Goal: Information Seeking & Learning: Learn about a topic

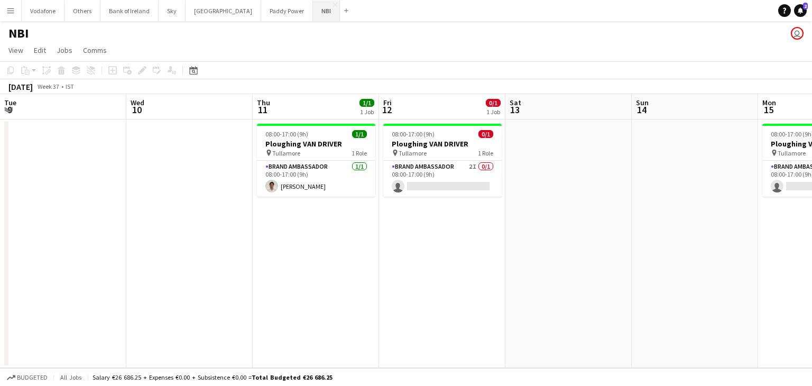
scroll to position [0, 414]
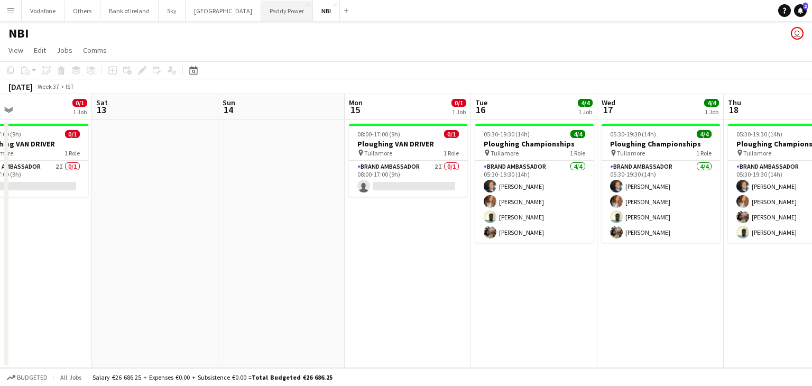
click at [261, 11] on button "Paddy Power Close" at bounding box center [287, 11] width 52 height 21
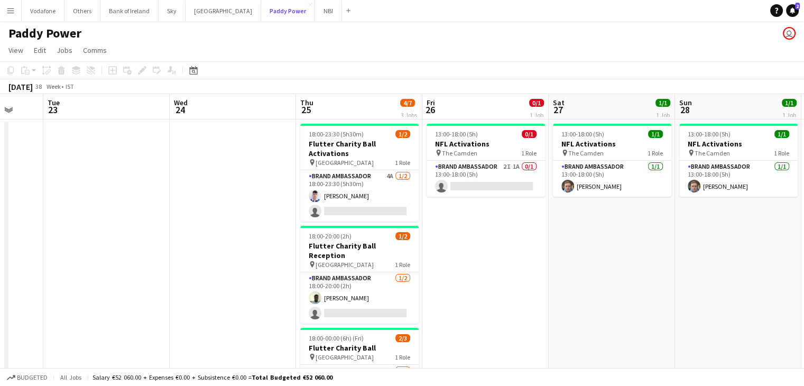
scroll to position [0, 462]
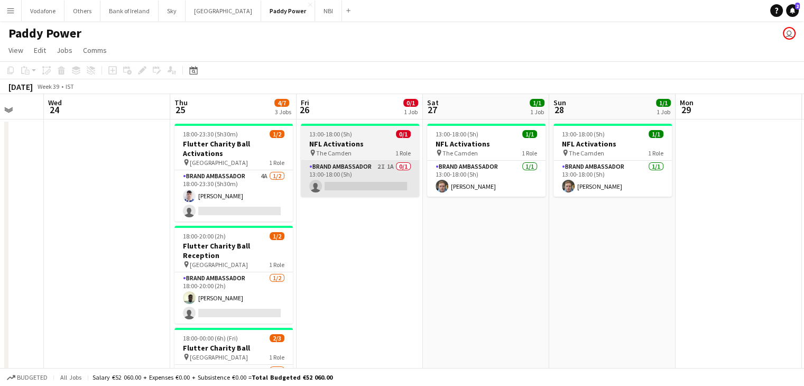
click at [372, 185] on app-card-role "Brand Ambassador 2I 1A 0/1 13:00-18:00 (5h) single-neutral-actions" at bounding box center [360, 179] width 118 height 36
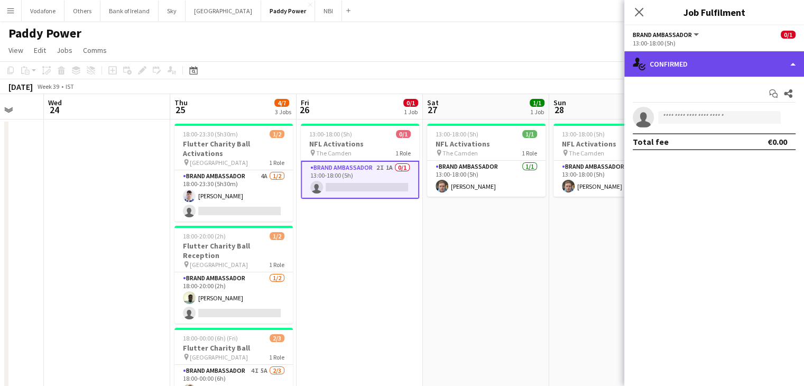
click at [709, 60] on div "single-neutral-actions-check-2 Confirmed" at bounding box center [715, 63] width 180 height 25
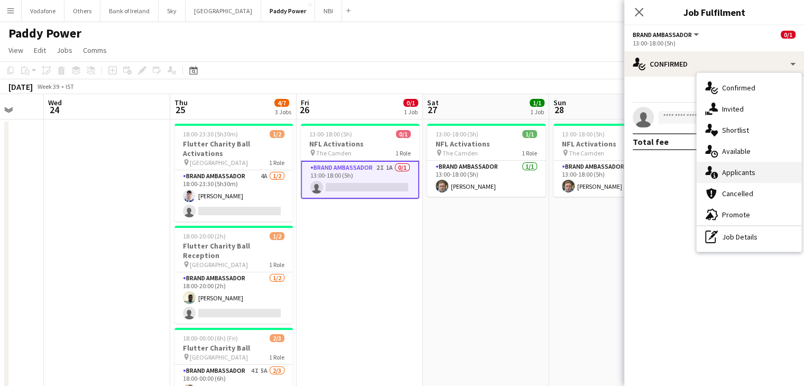
click at [746, 168] on div "single-neutral-actions-information Applicants" at bounding box center [749, 172] width 105 height 21
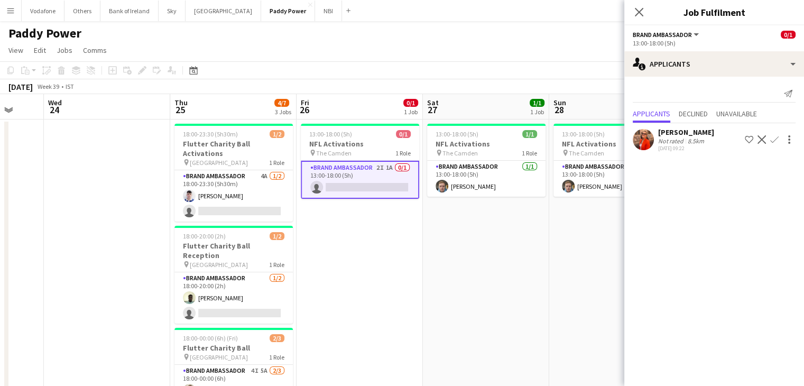
click at [564, 238] on app-date-cell "13:00-18:00 (5h) 1/1 NFL Activations pin The Camden 1 Role Brand Ambassador [DA…" at bounding box center [612, 288] width 126 height 336
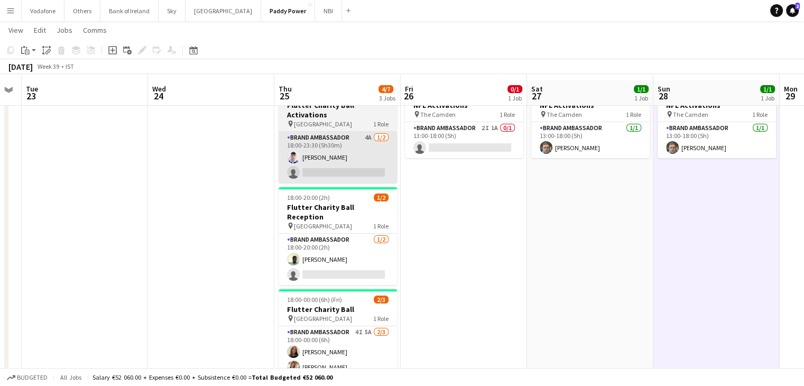
scroll to position [53, 0]
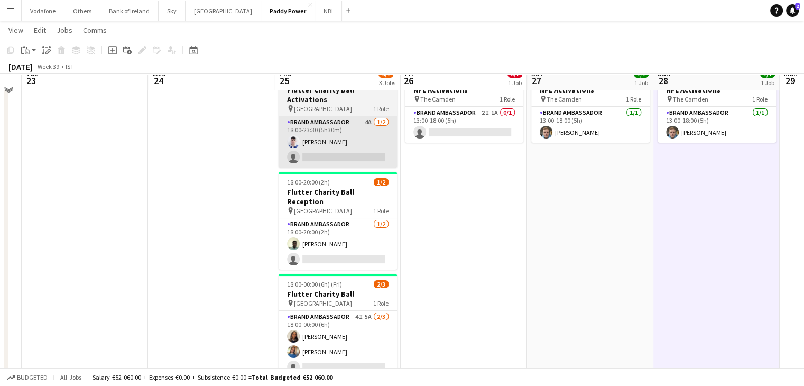
click at [361, 172] on app-job-card "18:00-20:00 (2h) 1/2 Flutter Charity Ball Reception pin Mansion House 1 Role Br…" at bounding box center [338, 221] width 118 height 98
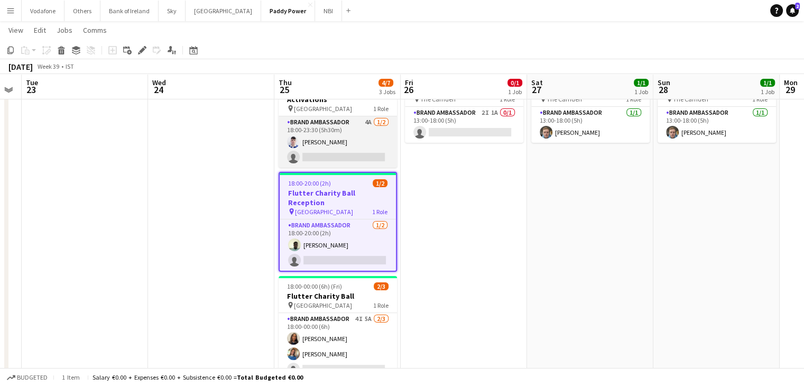
click at [347, 124] on app-card-role "Brand Ambassador 4A [DATE] 18:00-23:30 (5h30m) [DEMOGRAPHIC_DATA][PERSON_NAME] …" at bounding box center [338, 141] width 118 height 51
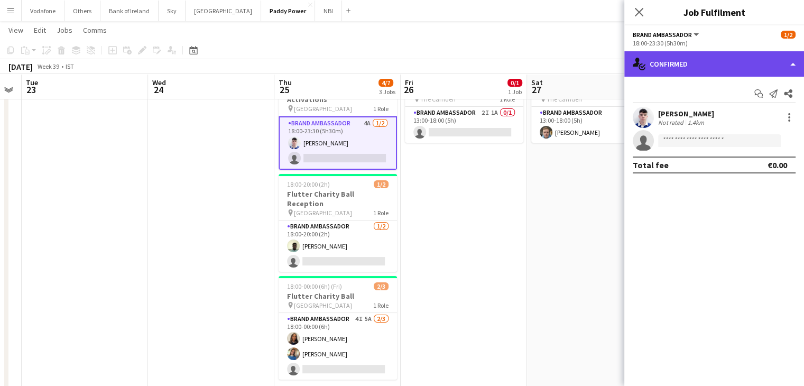
click at [738, 59] on div "single-neutral-actions-check-2 Confirmed" at bounding box center [715, 63] width 180 height 25
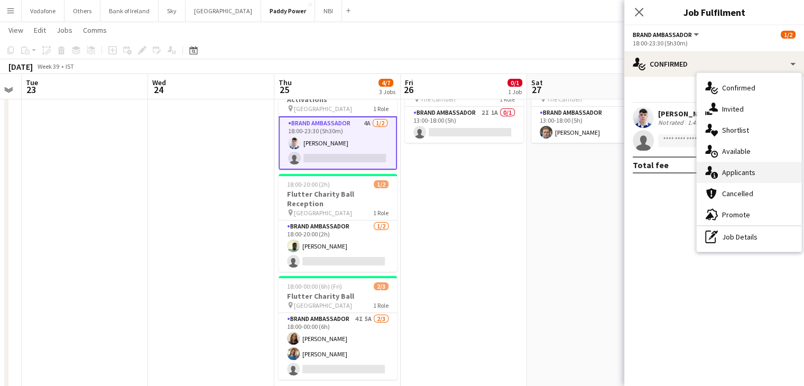
click at [769, 172] on div "single-neutral-actions-information Applicants" at bounding box center [749, 172] width 105 height 21
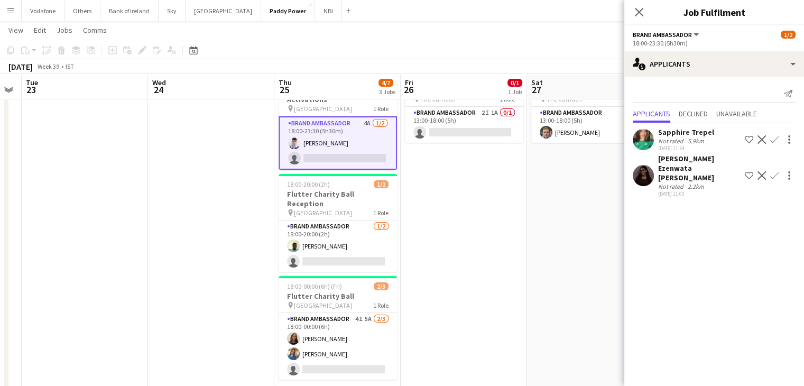
click at [542, 201] on app-date-cell "13:00-18:00 (5h) 1/1 NFL Activations pin The Camden 1 Role Brand Ambassador [DA…" at bounding box center [590, 234] width 126 height 336
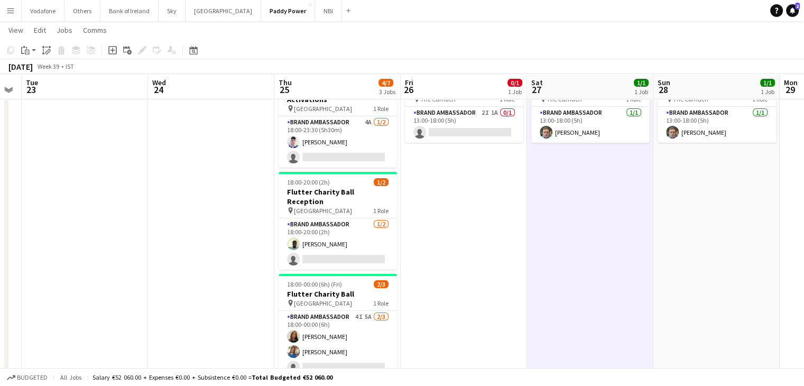
click at [244, 231] on app-date-cell at bounding box center [211, 234] width 126 height 336
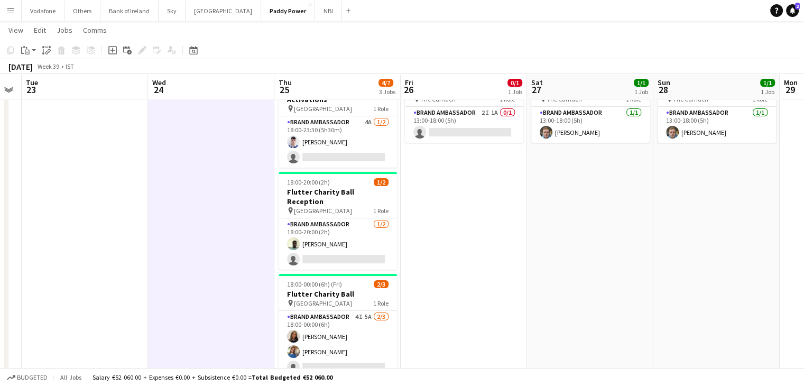
click at [273, 226] on app-date-cell at bounding box center [211, 234] width 126 height 336
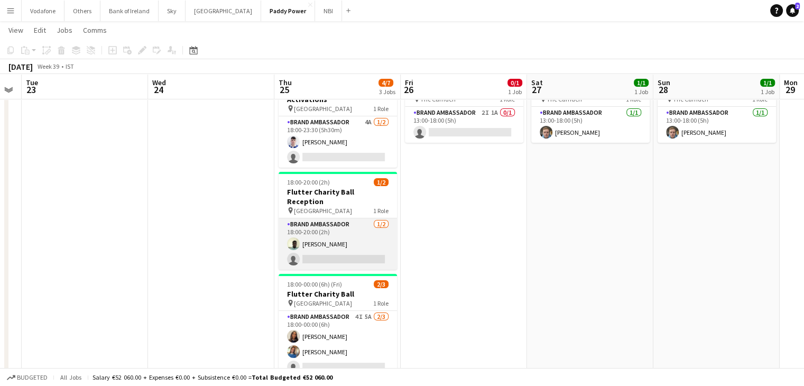
click at [317, 221] on app-card-role "Brand Ambassador [DATE] 18:00-20:00 (2h) [PERSON_NAME] single-neutral-actions" at bounding box center [338, 243] width 118 height 51
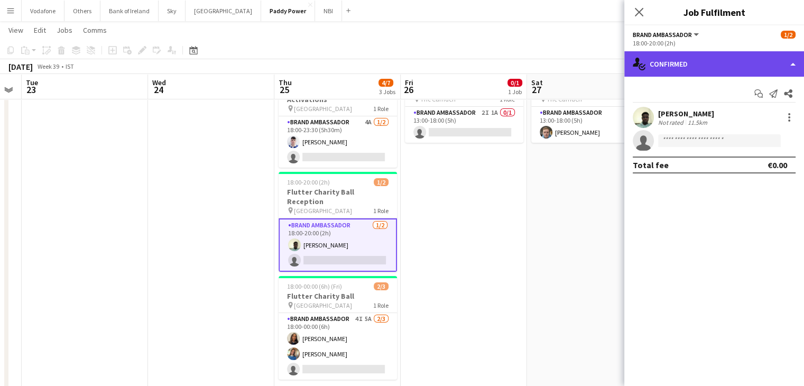
click at [672, 62] on div "single-neutral-actions-check-2 Confirmed" at bounding box center [715, 63] width 180 height 25
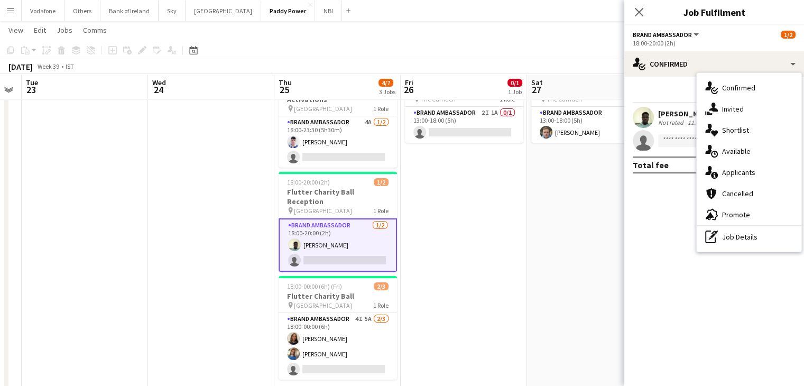
click at [733, 175] on div "single-neutral-actions-information Applicants" at bounding box center [749, 172] width 105 height 21
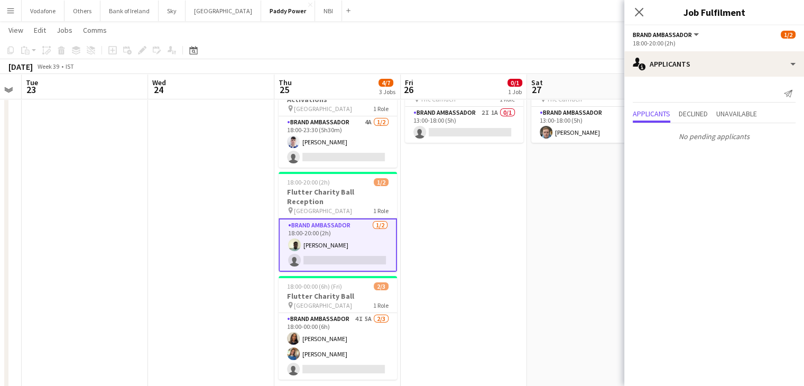
click at [547, 223] on app-date-cell "13:00-18:00 (5h) 1/1 NFL Activations pin The Camden 1 Role Brand Ambassador [DA…" at bounding box center [590, 234] width 126 height 336
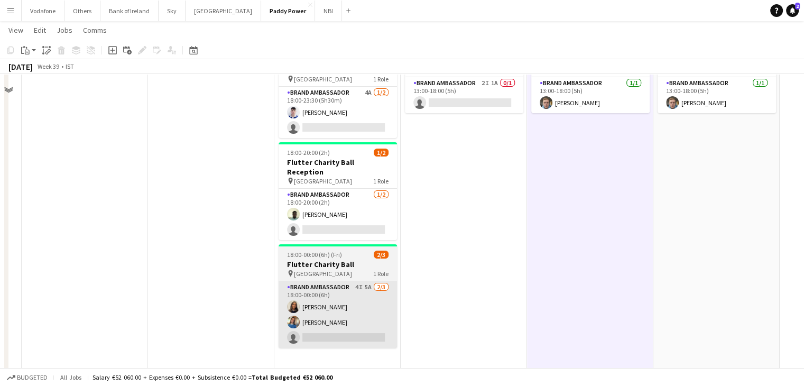
scroll to position [135, 0]
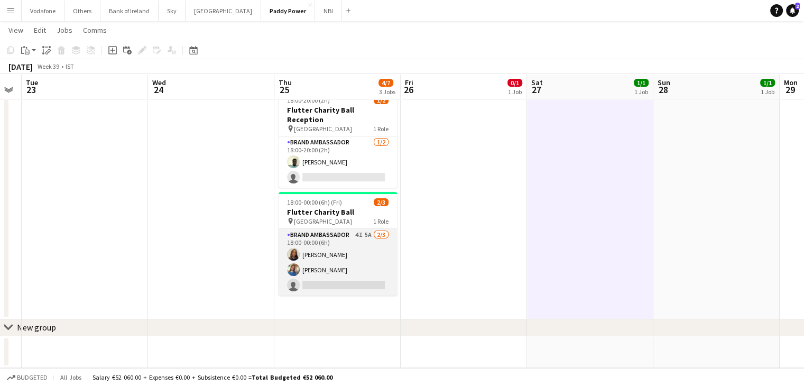
click at [336, 259] on app-card-role "Brand Ambassador 4I 5A [DATE] 18:00-00:00 (6h) [PERSON_NAME] [PERSON_NAME] sing…" at bounding box center [338, 262] width 118 height 67
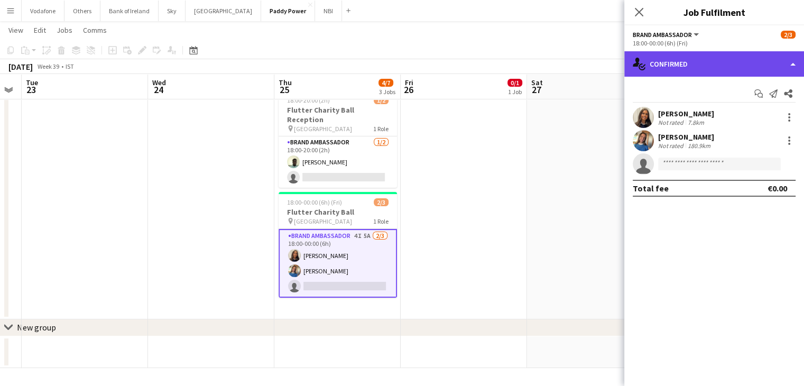
click at [772, 57] on div "single-neutral-actions-check-2 Confirmed" at bounding box center [715, 63] width 180 height 25
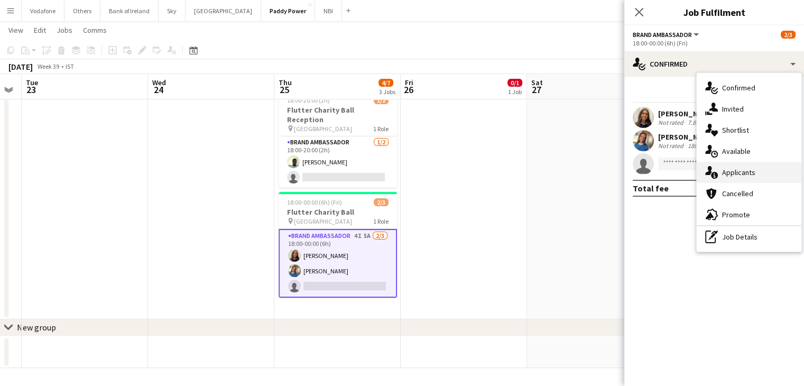
click at [762, 176] on div "single-neutral-actions-information Applicants" at bounding box center [749, 172] width 105 height 21
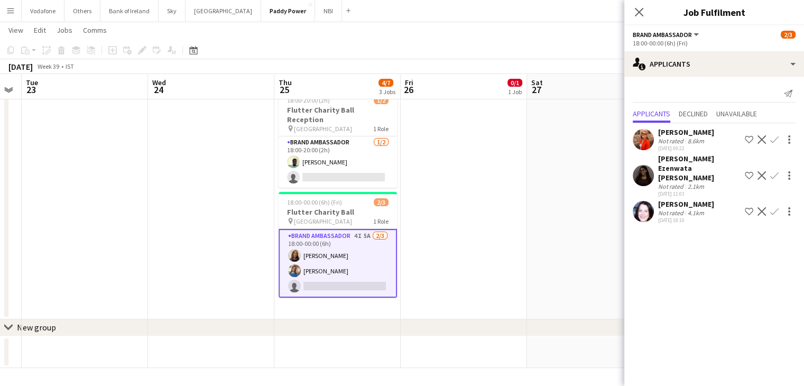
click at [566, 219] on app-date-cell "13:00-18:00 (5h) 1/1 NFL Activations pin The Camden 1 Role Brand Ambassador [DA…" at bounding box center [590, 152] width 126 height 336
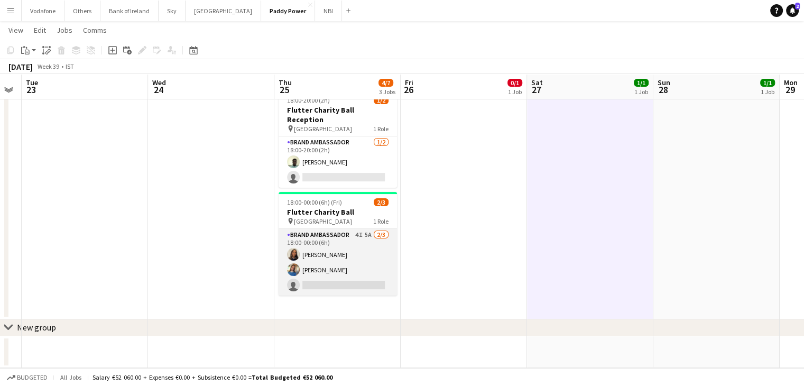
click at [290, 263] on app-user-avatar at bounding box center [293, 269] width 13 height 13
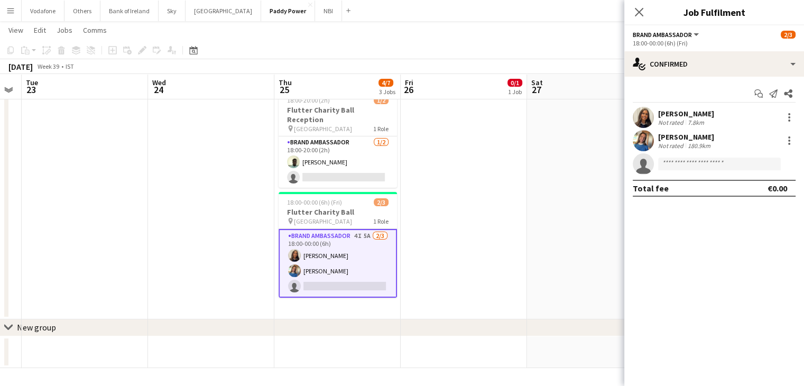
click at [649, 139] on app-user-avatar at bounding box center [643, 140] width 21 height 21
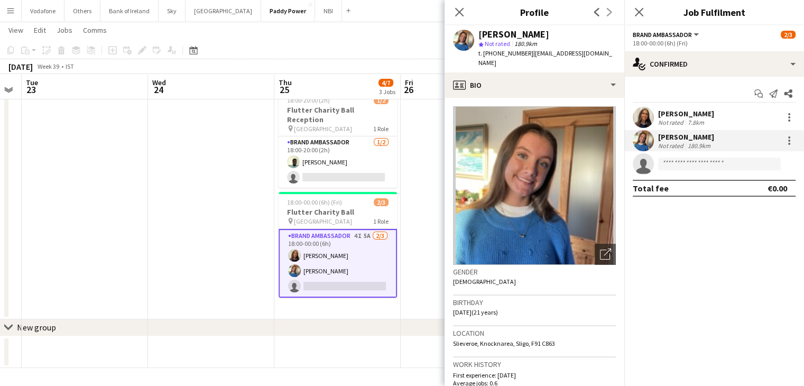
click at [232, 130] on app-date-cell at bounding box center [211, 152] width 126 height 336
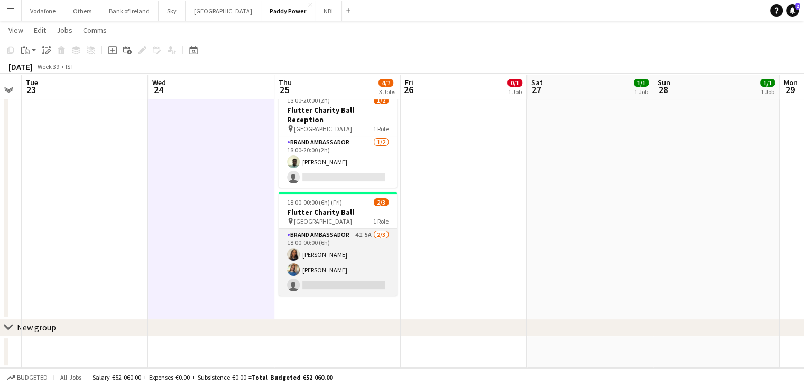
click at [384, 244] on app-card-role "Brand Ambassador 4I 5A [DATE] 18:00-00:00 (6h) [PERSON_NAME] [PERSON_NAME] sing…" at bounding box center [338, 262] width 118 height 67
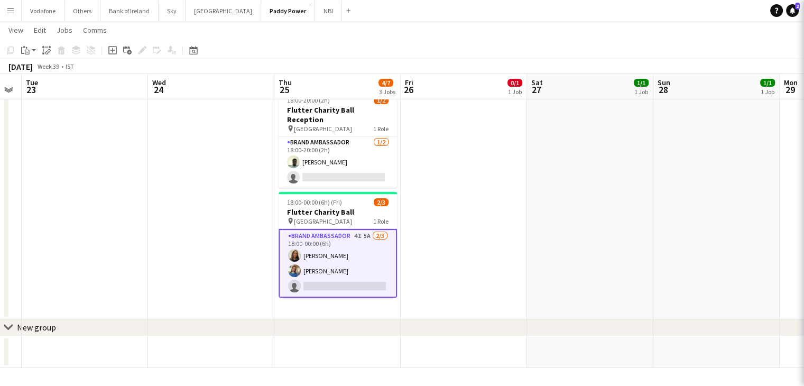
click at [306, 248] on app-card-role "Brand Ambassador 4I 5A [DATE] 18:00-00:00 (6h) [PERSON_NAME] [PERSON_NAME] sing…" at bounding box center [338, 263] width 118 height 69
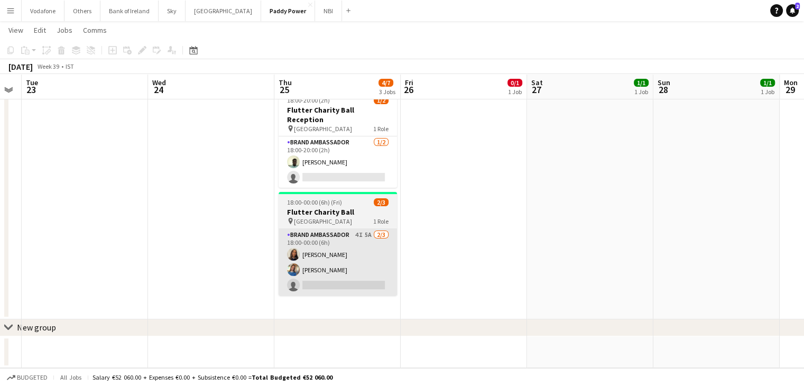
drag, startPoint x: 258, startPoint y: 276, endPoint x: 283, endPoint y: 253, distance: 34.4
click at [258, 276] on app-date-cell at bounding box center [211, 152] width 126 height 336
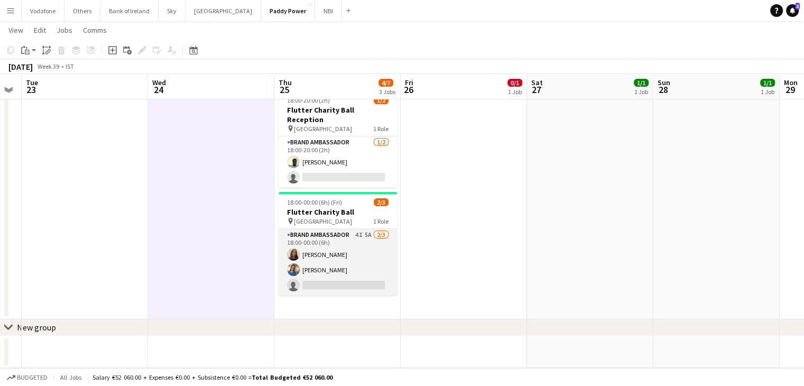
click at [331, 246] on app-card-role "Brand Ambassador 4I 5A [DATE] 18:00-00:00 (6h) [PERSON_NAME] [PERSON_NAME] sing…" at bounding box center [338, 262] width 118 height 67
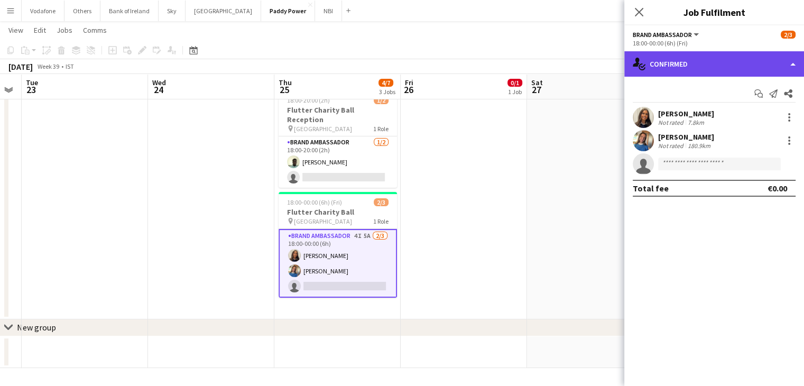
click at [646, 57] on div "single-neutral-actions-check-2 Confirmed" at bounding box center [715, 63] width 180 height 25
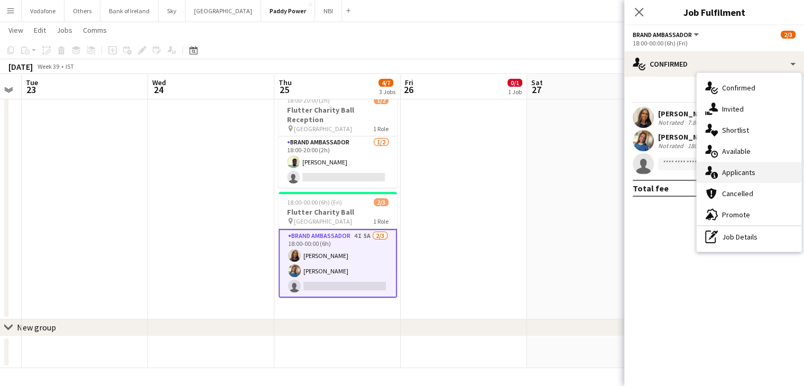
click at [751, 168] on div "single-neutral-actions-information Applicants" at bounding box center [749, 172] width 105 height 21
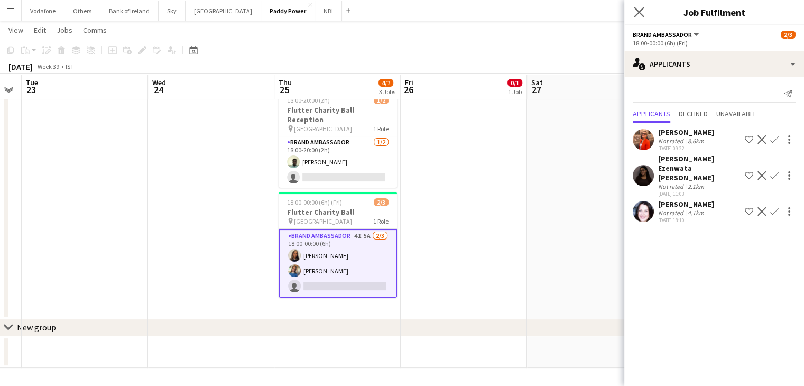
click at [632, 6] on app-icon "Close pop-in" at bounding box center [639, 12] width 15 height 15
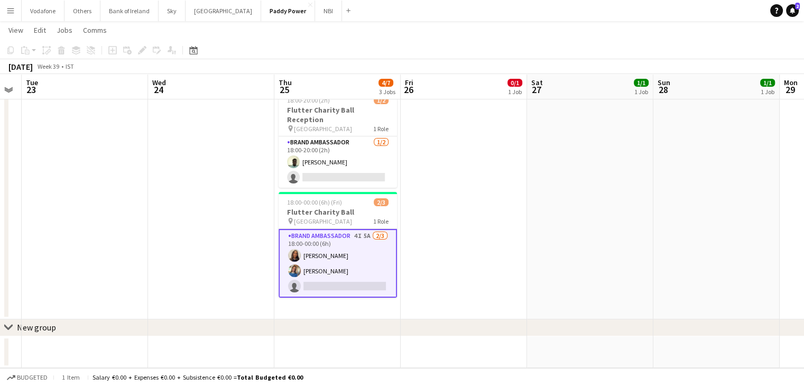
click at [295, 274] on app-card-role "Brand Ambassador 4I 5A [DATE] 18:00-00:00 (6h) [PERSON_NAME] [PERSON_NAME] sing…" at bounding box center [338, 263] width 118 height 69
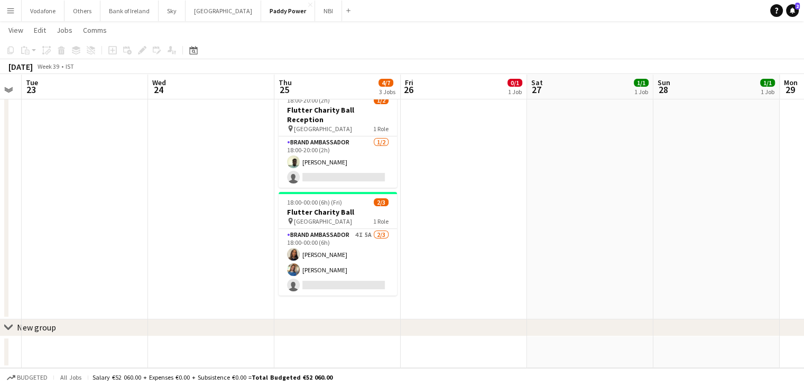
click at [527, 214] on app-date-cell "13:00-18:00 (5h) 1/1 NFL Activations pin The Camden 1 Role Brand Ambassador [DA…" at bounding box center [590, 152] width 126 height 336
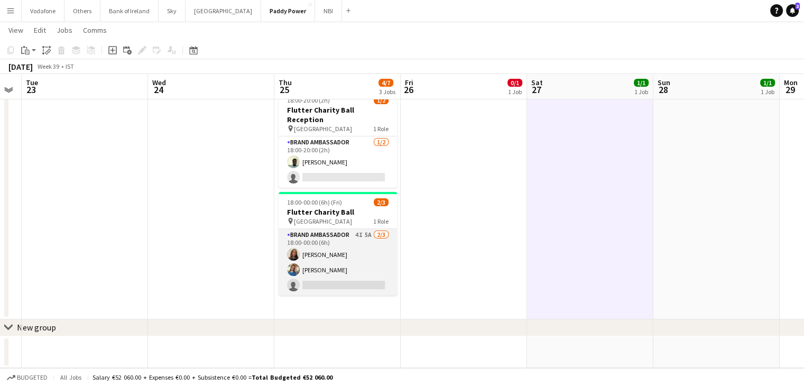
click at [354, 238] on app-card-role "Brand Ambassador 4I 5A [DATE] 18:00-00:00 (6h) [PERSON_NAME] [PERSON_NAME] sing…" at bounding box center [338, 262] width 118 height 67
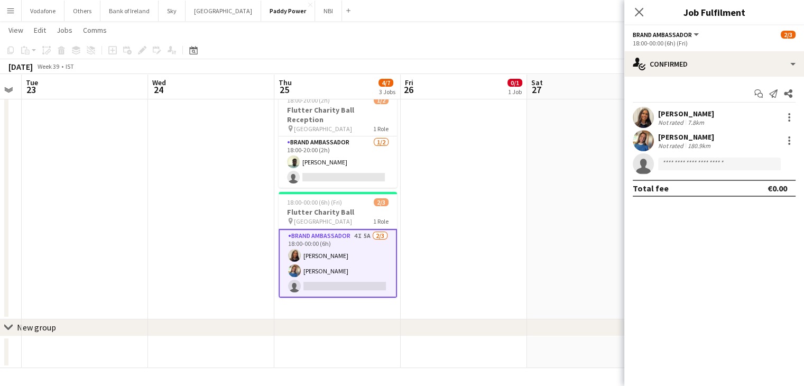
click at [675, 79] on div "Start chat Send notification Share [PERSON_NAME] Not rated 7.8km [PERSON_NAME] …" at bounding box center [715, 141] width 180 height 129
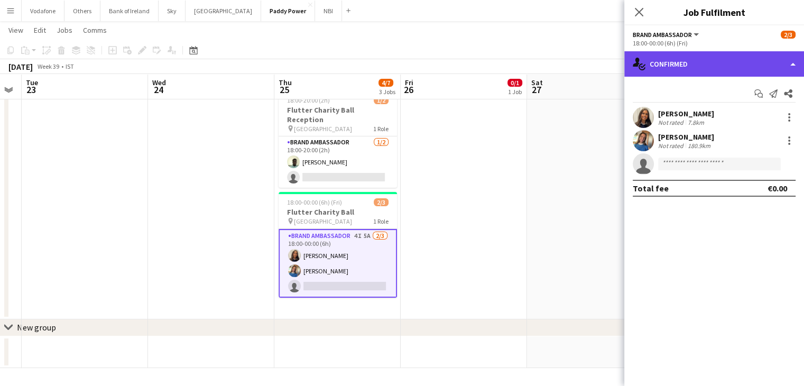
click at [676, 76] on div "single-neutral-actions-check-2 Confirmed" at bounding box center [715, 63] width 180 height 25
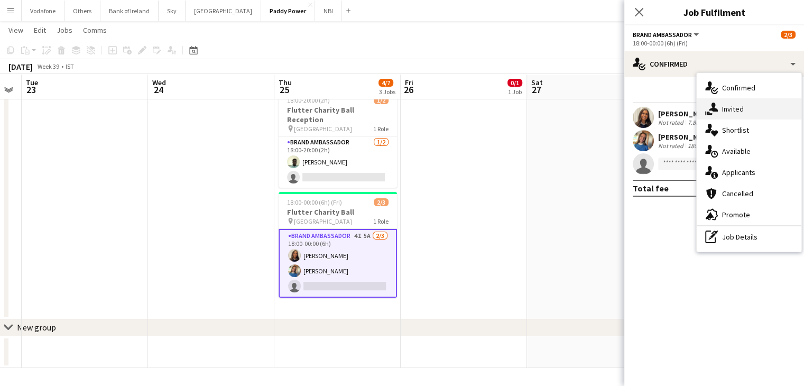
click at [704, 114] on div "single-neutral-actions-share-1 Invited" at bounding box center [749, 108] width 105 height 21
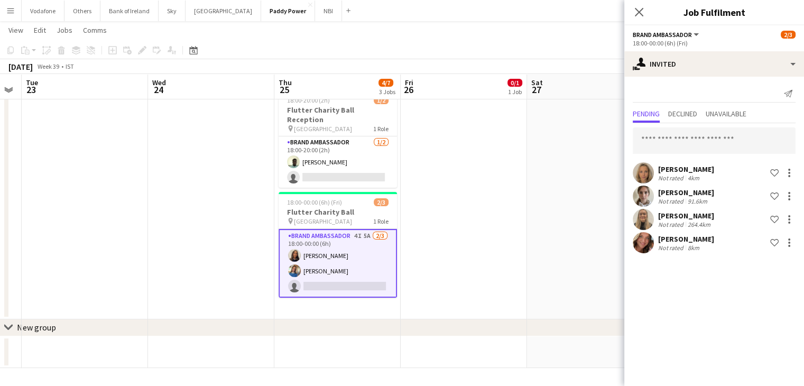
click at [649, 246] on app-user-avatar at bounding box center [643, 242] width 21 height 21
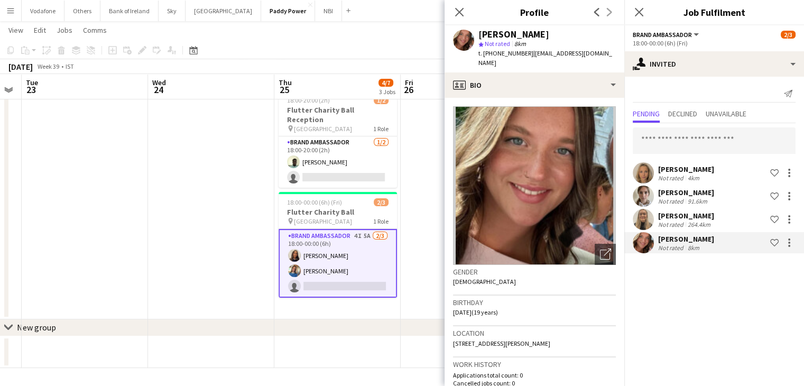
click at [151, 189] on app-date-cell at bounding box center [211, 152] width 126 height 336
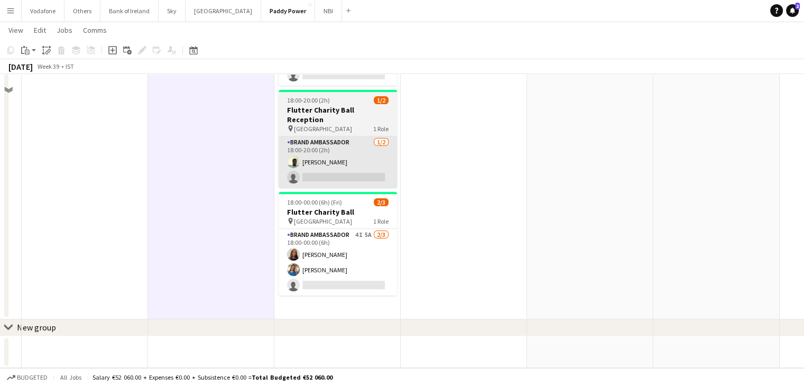
scroll to position [0, 0]
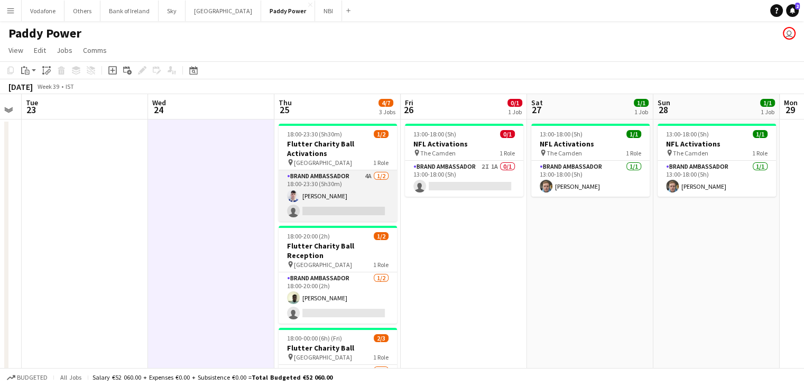
click at [351, 191] on app-card-role "Brand Ambassador 4A [DATE] 18:00-23:30 (5h30m) [DEMOGRAPHIC_DATA][PERSON_NAME] …" at bounding box center [338, 195] width 118 height 51
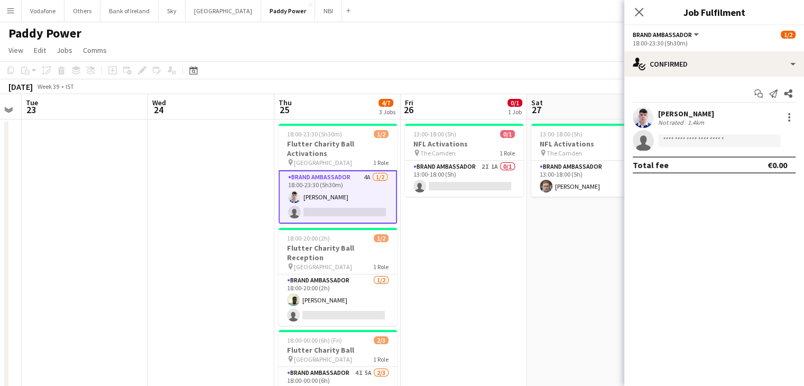
click at [439, 246] on app-date-cell "13:00-18:00 (5h) 0/1 NFL Activations pin The Camden 1 Role Brand Ambassador 2I …" at bounding box center [464, 288] width 126 height 336
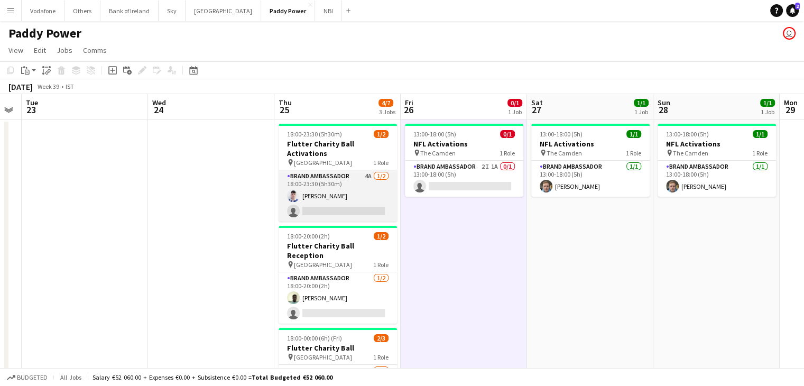
click at [347, 191] on app-card-role "Brand Ambassador 4A [DATE] 18:00-23:30 (5h30m) [DEMOGRAPHIC_DATA][PERSON_NAME] …" at bounding box center [338, 195] width 118 height 51
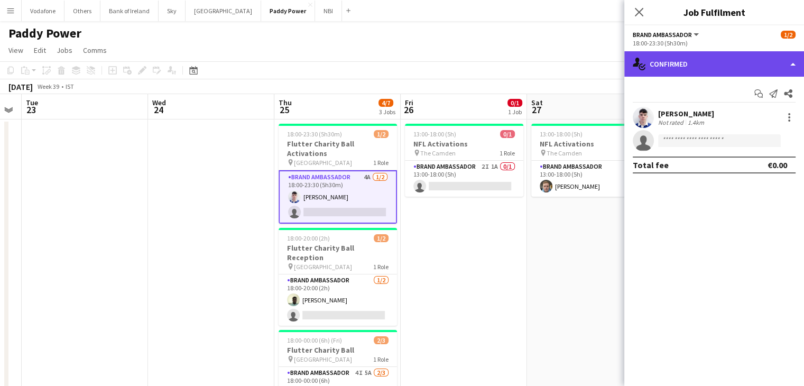
click at [746, 58] on div "single-neutral-actions-check-2 Confirmed" at bounding box center [715, 63] width 180 height 25
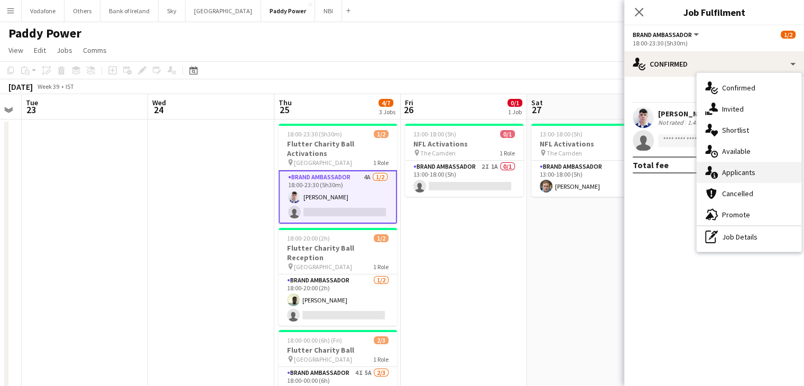
click at [742, 175] on div "single-neutral-actions-information Applicants" at bounding box center [749, 172] width 105 height 21
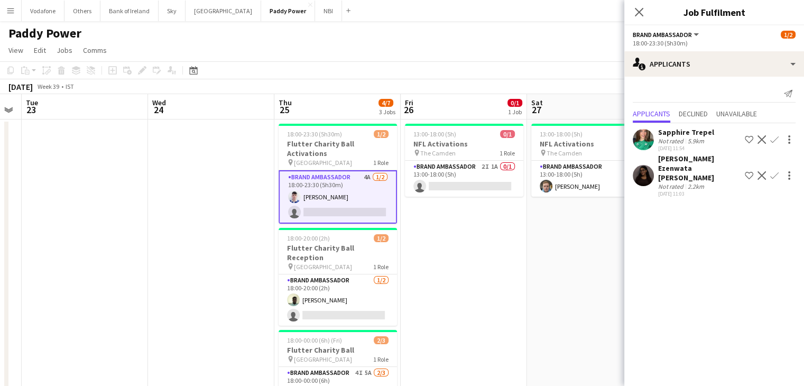
click at [569, 237] on app-date-cell "13:00-18:00 (5h) 1/1 NFL Activations pin The Camden 1 Role Brand Ambassador [DA…" at bounding box center [590, 288] width 126 height 336
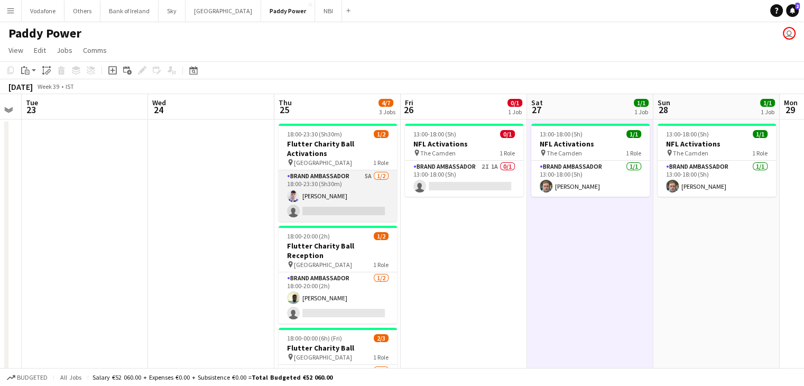
click at [343, 191] on app-card-role "Brand Ambassador 5A [DATE] 18:00-23:30 (5h30m) [DEMOGRAPHIC_DATA][PERSON_NAME] …" at bounding box center [338, 195] width 118 height 51
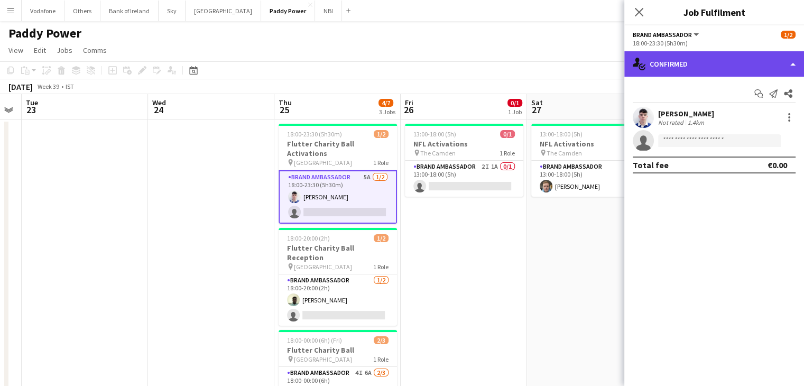
click at [715, 71] on div "single-neutral-actions-check-2 Confirmed" at bounding box center [715, 63] width 180 height 25
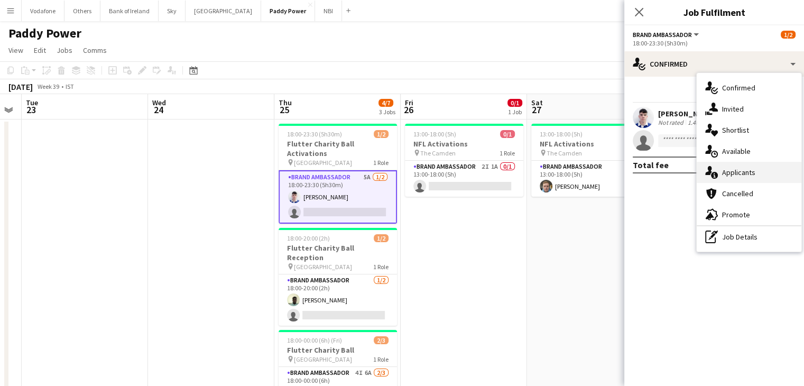
click at [753, 168] on div "single-neutral-actions-information Applicants" at bounding box center [749, 172] width 105 height 21
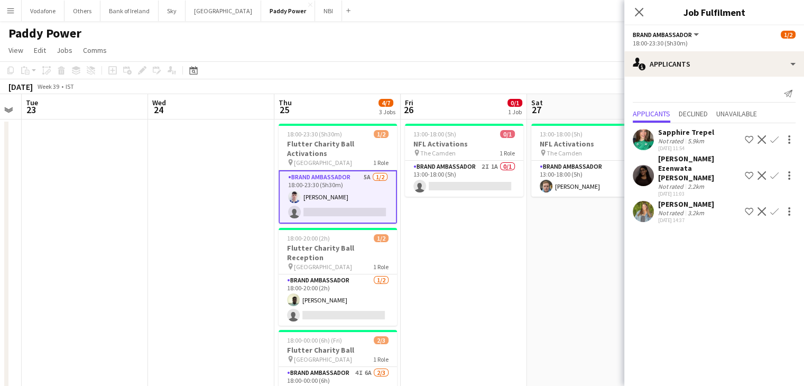
click at [649, 201] on app-user-avatar at bounding box center [643, 211] width 21 height 21
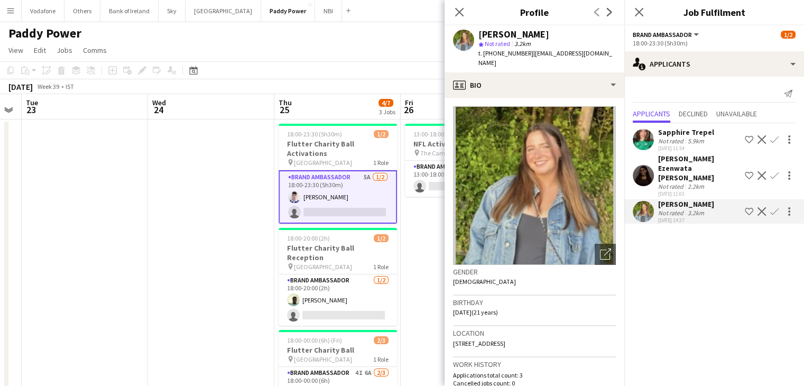
click at [65, 205] on app-date-cell at bounding box center [85, 288] width 126 height 336
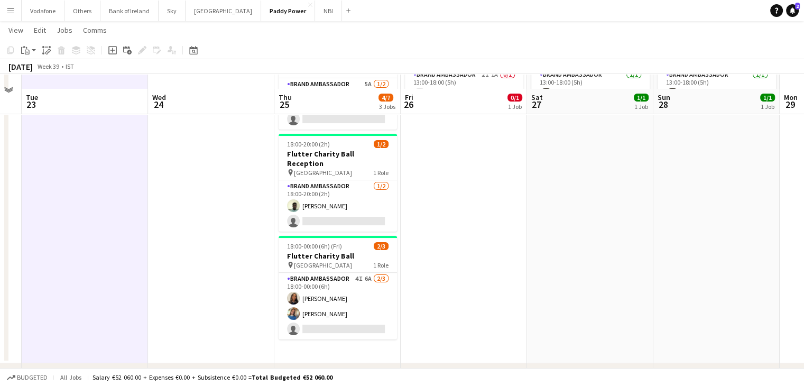
scroll to position [106, 0]
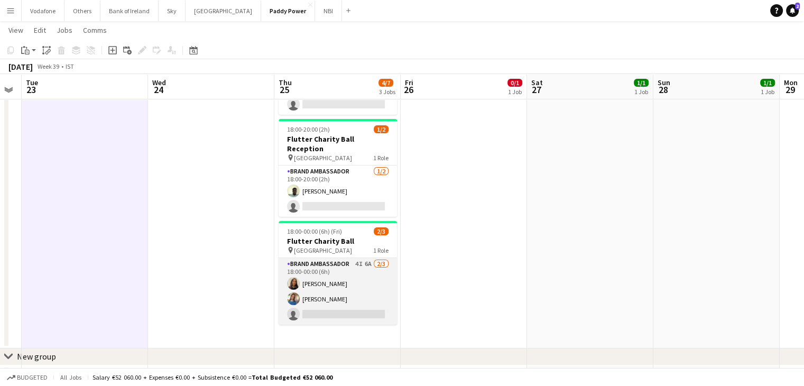
click at [367, 264] on app-card-role "Brand Ambassador 4I 6A [DATE] 18:00-00:00 (6h) [PERSON_NAME] [PERSON_NAME] sing…" at bounding box center [338, 291] width 118 height 67
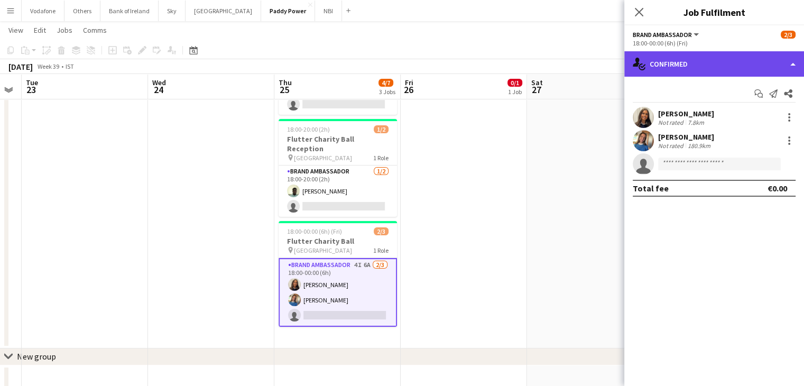
click at [732, 58] on div "single-neutral-actions-check-2 Confirmed" at bounding box center [715, 63] width 180 height 25
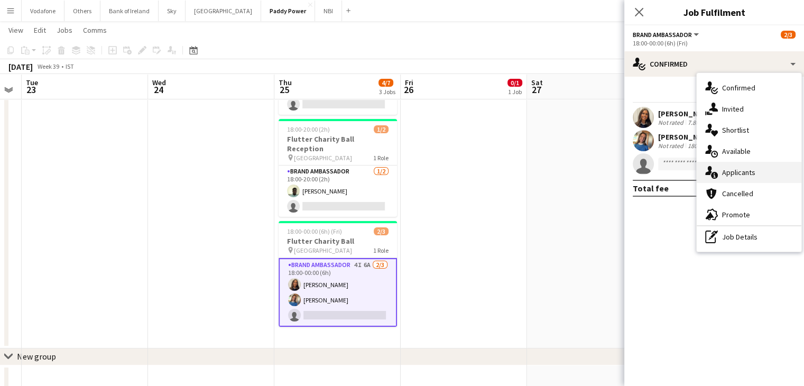
click at [751, 180] on div "single-neutral-actions-information Applicants" at bounding box center [749, 172] width 105 height 21
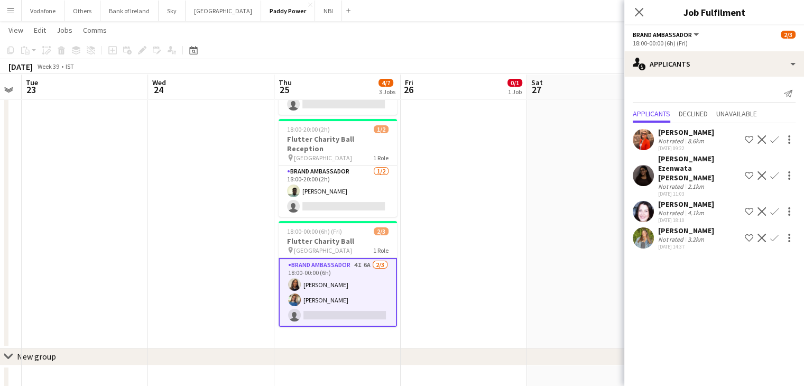
click at [571, 183] on app-date-cell "13:00-18:00 (5h) 1/1 NFL Activations pin The Camden 1 Role Brand Ambassador [DA…" at bounding box center [590, 181] width 126 height 336
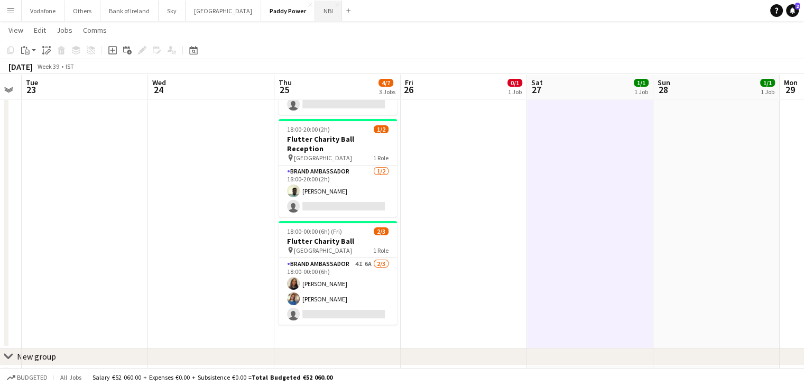
click at [315, 13] on button "NBI Close" at bounding box center [328, 11] width 27 height 21
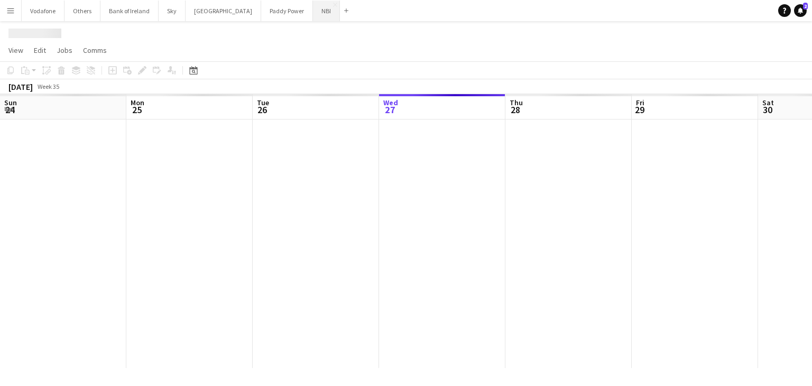
scroll to position [0, 253]
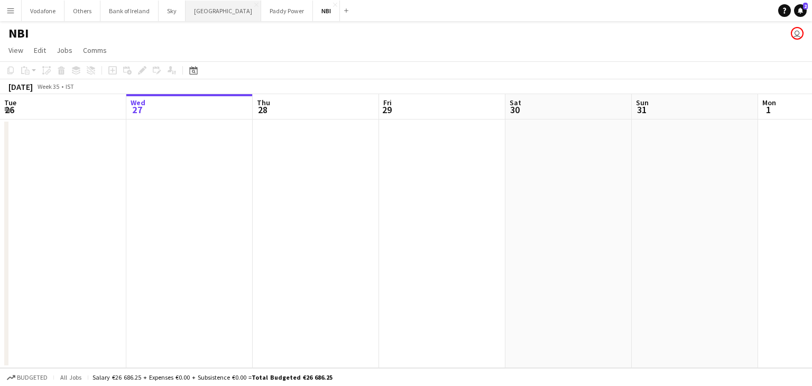
click at [210, 14] on button "[GEOGRAPHIC_DATA] Close" at bounding box center [224, 11] width 76 height 21
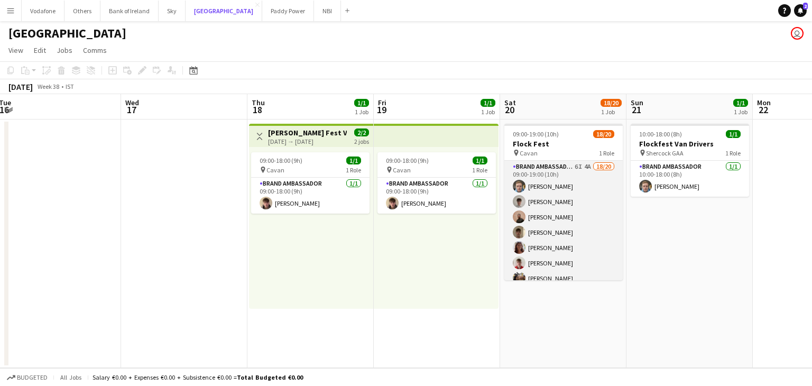
scroll to position [0, 258]
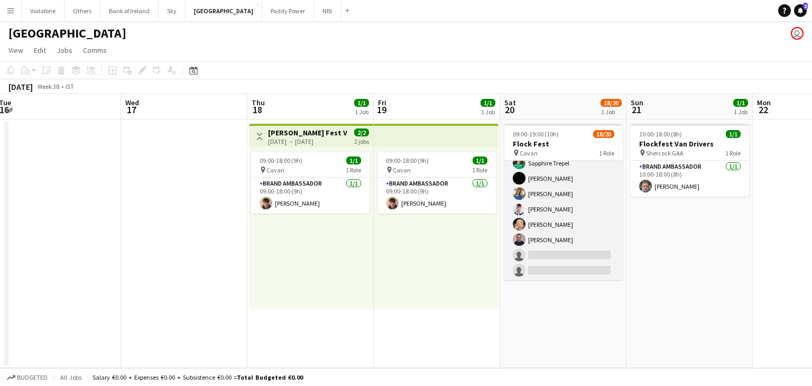
click at [525, 189] on app-card-role "Brand Ambassador 6I 4A 18/20 09:00-19:00 (10h) [PERSON_NAME] [PERSON_NAME] [PER…" at bounding box center [563, 116] width 118 height 327
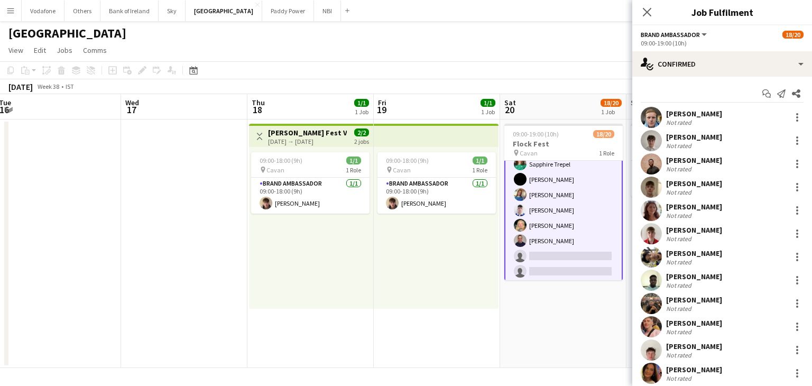
scroll to position [208, 0]
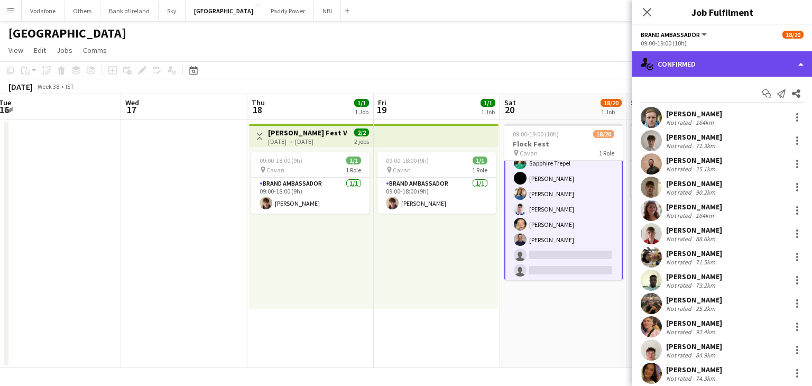
click at [686, 58] on div "single-neutral-actions-check-2 Confirmed" at bounding box center [722, 63] width 180 height 25
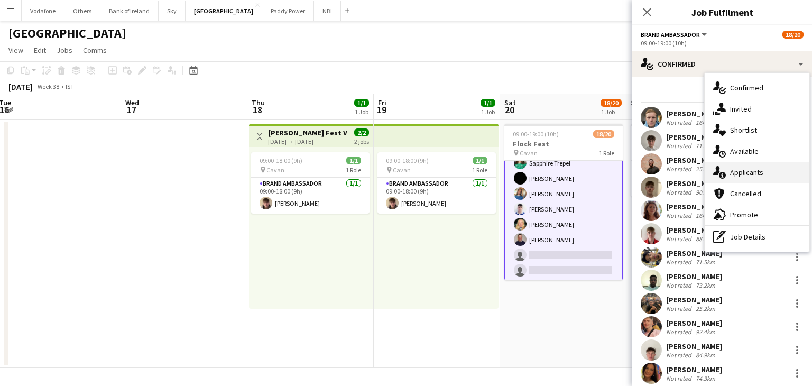
click at [729, 172] on div "single-neutral-actions-information Applicants" at bounding box center [757, 172] width 105 height 21
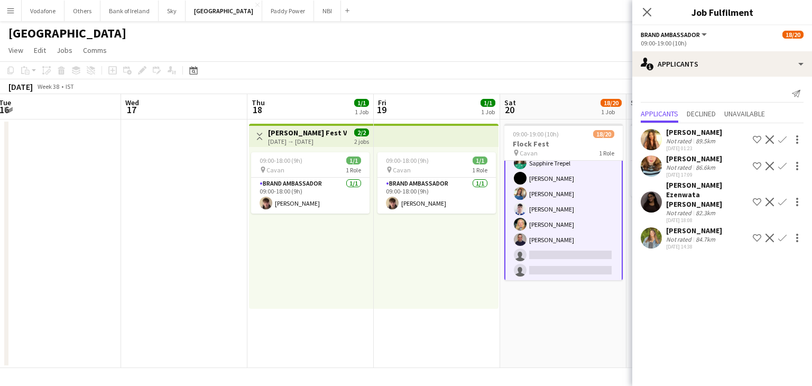
click at [553, 318] on app-date-cell "09:00-19:00 (10h) 18/20 Flock Fest pin Cavan 1 Role Brand Ambassador 6I 4A 18/2…" at bounding box center [563, 244] width 126 height 249
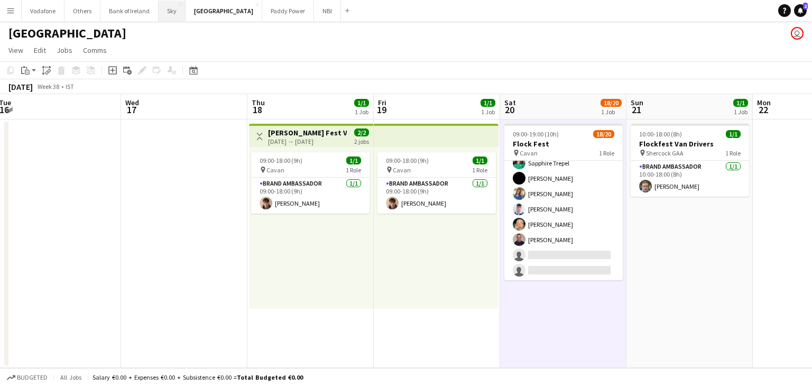
click at [163, 16] on button "Sky Close" at bounding box center [172, 11] width 27 height 21
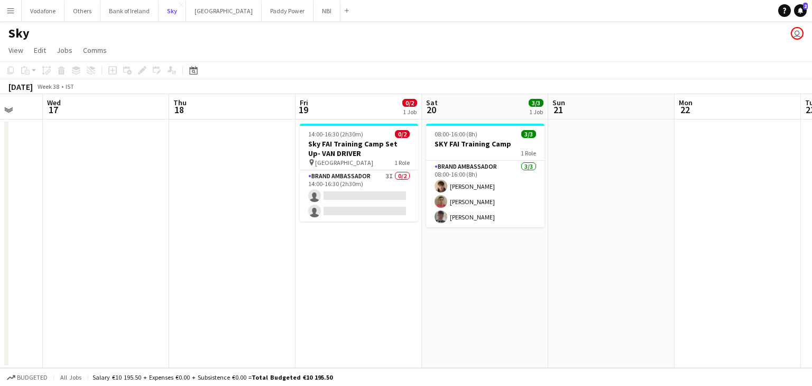
scroll to position [0, 316]
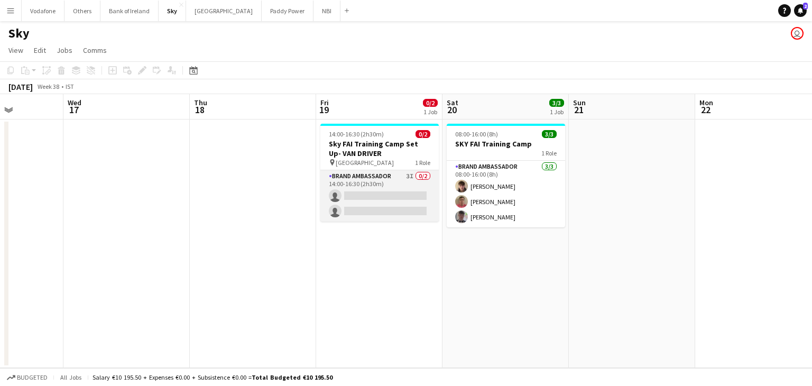
click at [398, 202] on app-card-role "Brand Ambassador 3I 0/2 14:00-16:30 (2h30m) single-neutral-actions single-neutr…" at bounding box center [379, 195] width 118 height 51
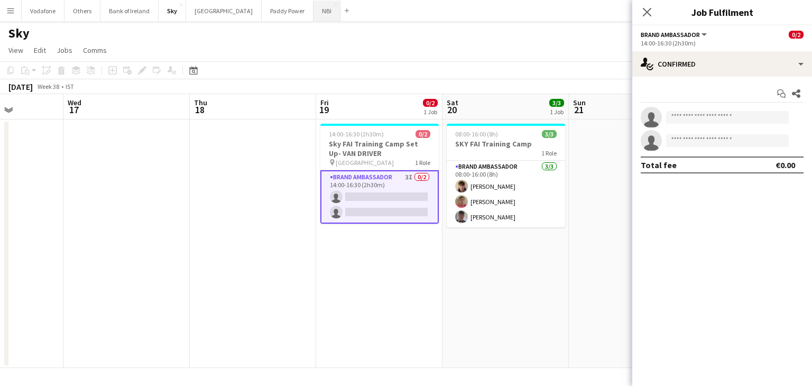
click at [314, 13] on button "NBI Close" at bounding box center [327, 11] width 27 height 21
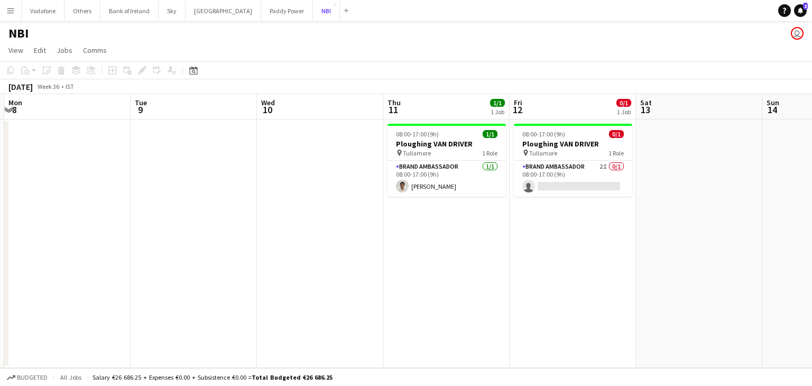
scroll to position [0, 377]
click at [542, 176] on app-card-role "Brand Ambassador 2I 0/1 08:00-17:00 (9h) single-neutral-actions" at bounding box center [571, 179] width 118 height 36
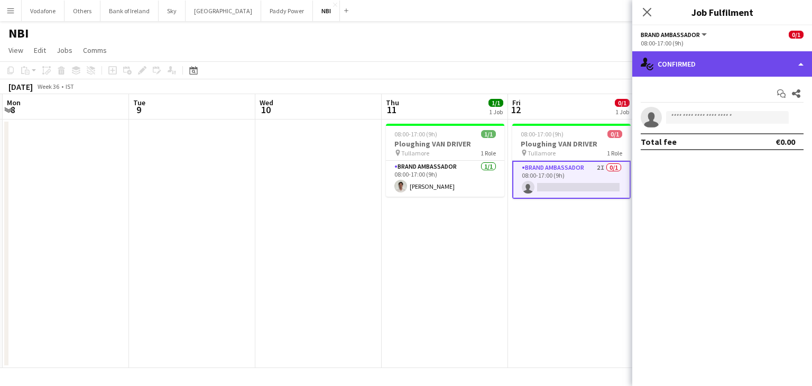
click at [698, 65] on div "single-neutral-actions-check-2 Confirmed" at bounding box center [722, 63] width 180 height 25
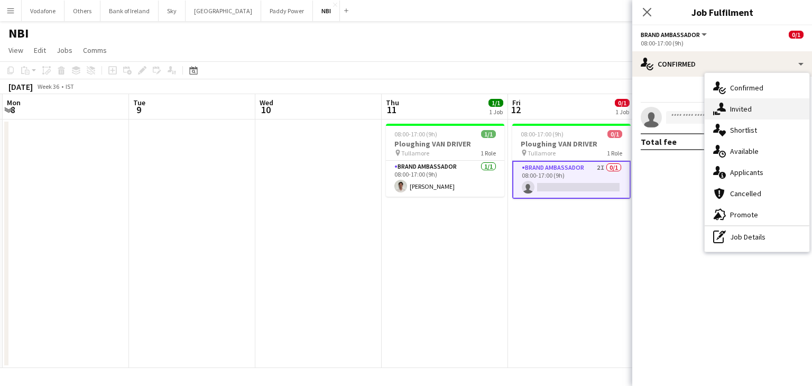
click at [732, 111] on div "single-neutral-actions-share-1 Invited" at bounding box center [757, 108] width 105 height 21
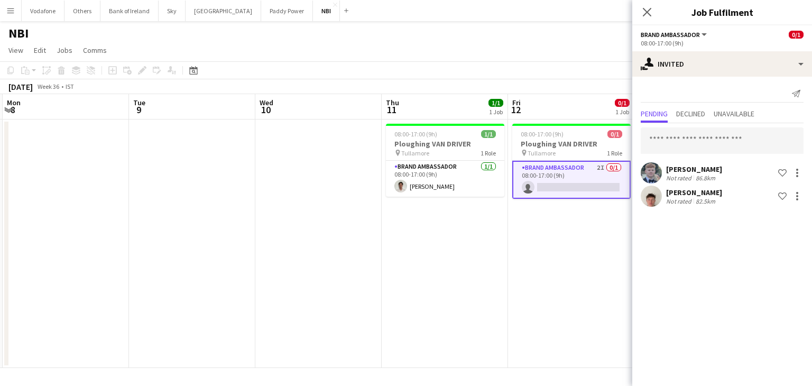
click at [537, 241] on app-date-cell "08:00-17:00 (9h) 0/1 Ploughing VAN DRIVER pin Tullamore 1 Role Brand Ambassador…" at bounding box center [571, 244] width 126 height 249
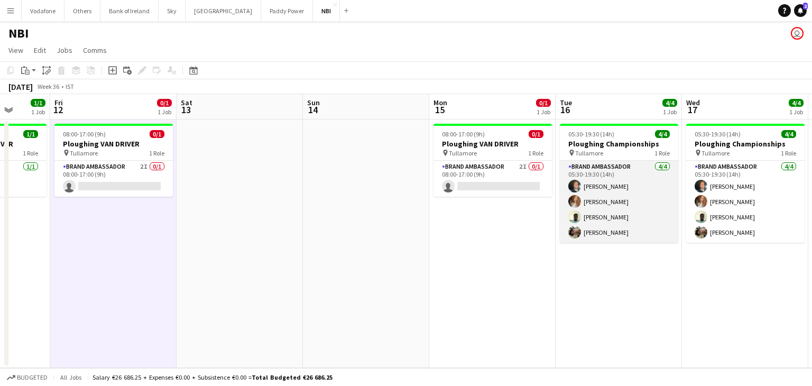
scroll to position [0, 329]
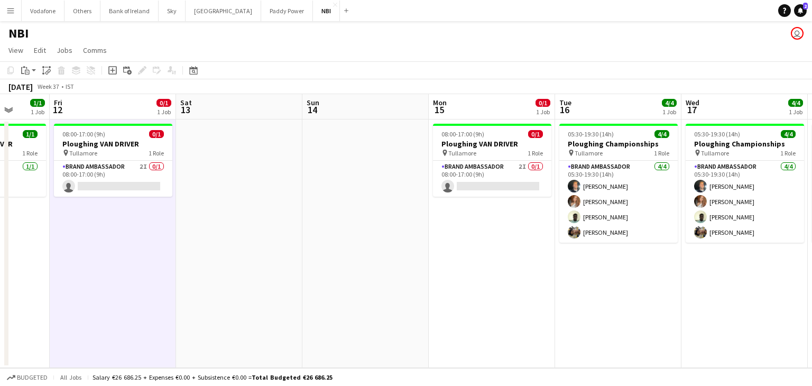
click at [656, 275] on app-date-cell "05:30-19:30 (14h) 4/4 Ploughing Championships pin Tullamore 1 Role Brand Ambass…" at bounding box center [618, 244] width 126 height 249
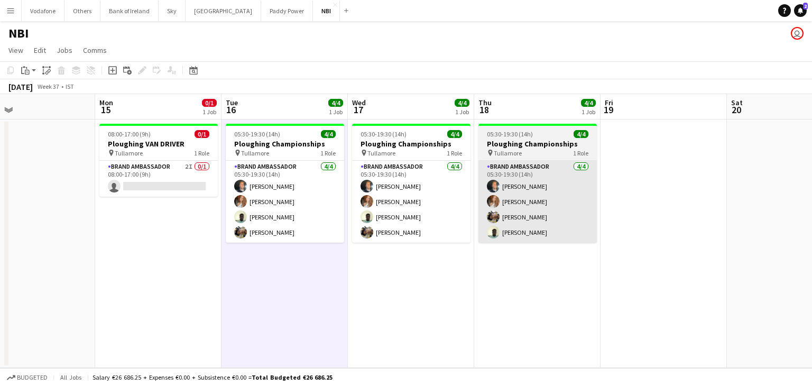
scroll to position [0, 306]
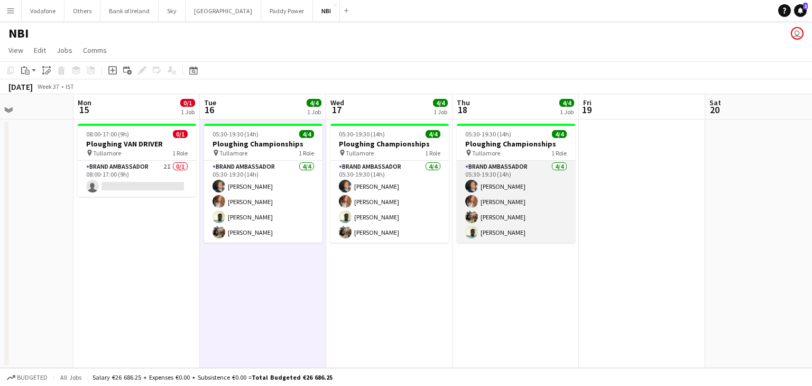
click at [558, 219] on app-card-role "Brand Ambassador [DATE] 05:30-19:30 (14h) [PERSON_NAME] [PERSON_NAME] [PERSON_N…" at bounding box center [516, 202] width 118 height 82
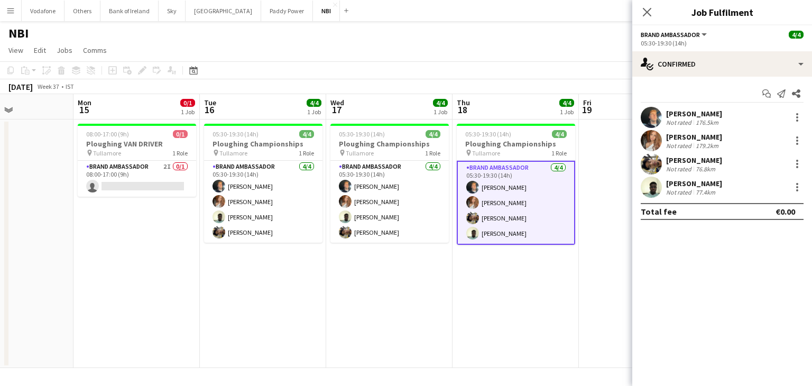
click at [642, 136] on app-user-avatar at bounding box center [651, 140] width 21 height 21
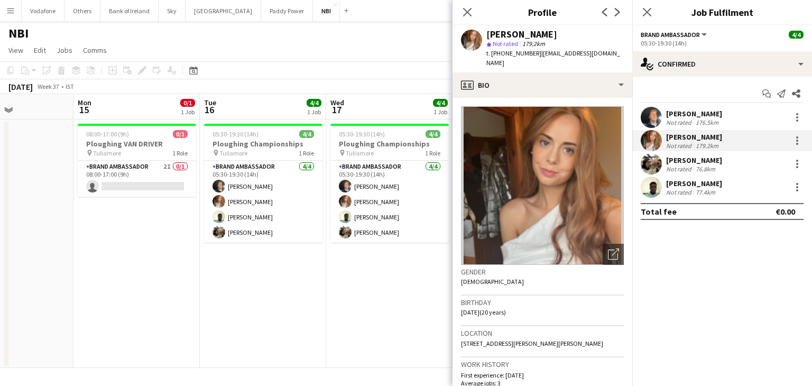
click at [374, 276] on app-date-cell "05:30-19:30 (14h) 4/4 Ploughing Championships pin Tullamore 1 Role Brand Ambass…" at bounding box center [389, 244] width 126 height 249
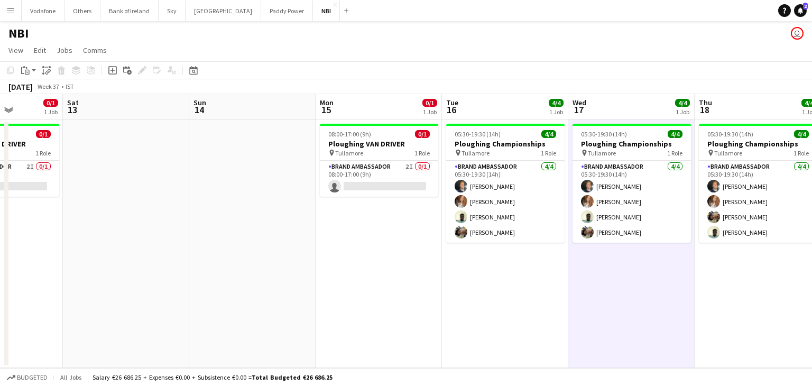
scroll to position [0, 351]
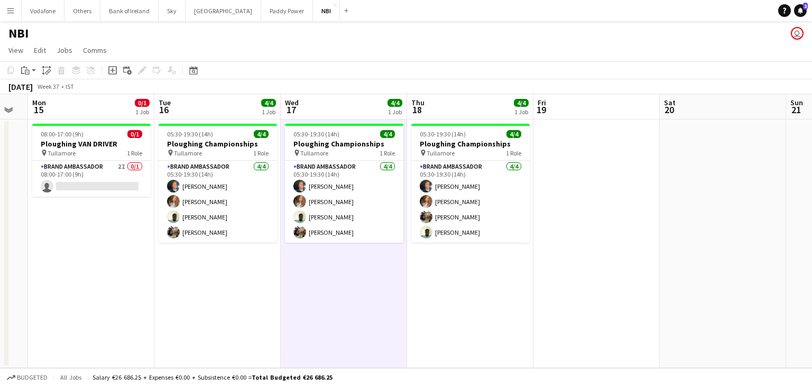
drag, startPoint x: 418, startPoint y: 321, endPoint x: 136, endPoint y: 303, distance: 281.9
click at [136, 303] on app-calendar-viewport "Fri 12 0/1 1 Job Sat 13 Sun 14 Mon 15 0/1 1 Job Tue 16 4/4 1 Job Wed 17 4/4 1 J…" at bounding box center [406, 231] width 812 height 274
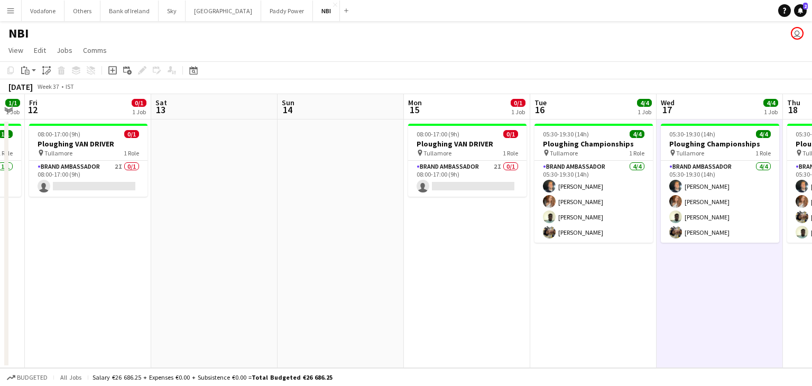
scroll to position [0, 228]
drag, startPoint x: 183, startPoint y: 289, endPoint x: 812, endPoint y: 278, distance: 628.3
click at [812, 278] on app-calendar-viewport "Wed 10 Thu 11 1/1 1 Job Fri 12 0/1 1 Job Sat 13 Sun 14 Mon 15 0/1 1 Job Tue 16 …" at bounding box center [406, 231] width 812 height 274
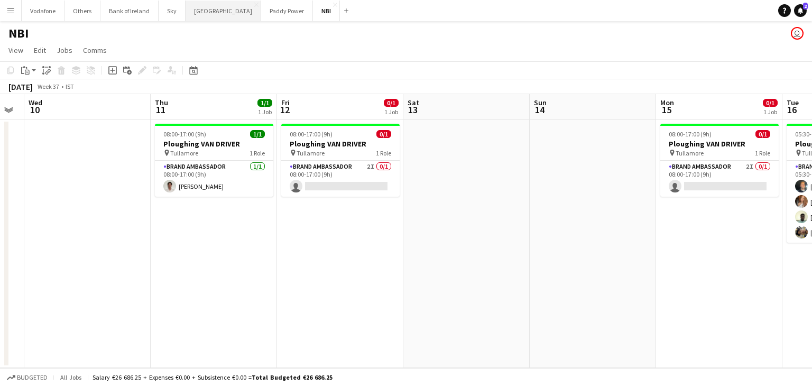
click at [207, 19] on button "[GEOGRAPHIC_DATA] Close" at bounding box center [224, 11] width 76 height 21
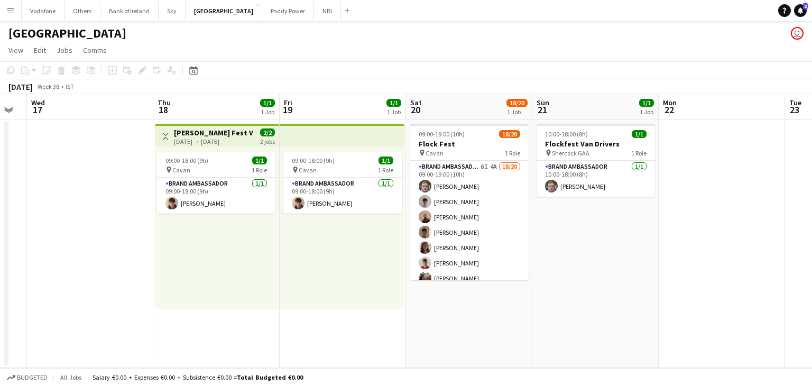
scroll to position [0, 379]
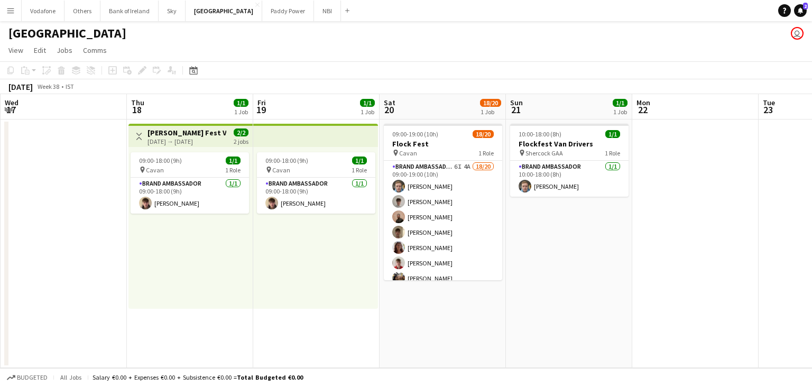
drag, startPoint x: 773, startPoint y: 316, endPoint x: 509, endPoint y: 363, distance: 268.6
click at [509, 363] on app-calendar-viewport "Sun 14 Mon 15 Tue 16 Wed 17 Thu 18 1/1 1 Job Fri 19 1/1 1 Job Sat 20 18/20 1 Jo…" at bounding box center [406, 231] width 812 height 274
click at [314, 16] on button "NBI Close" at bounding box center [327, 11] width 27 height 21
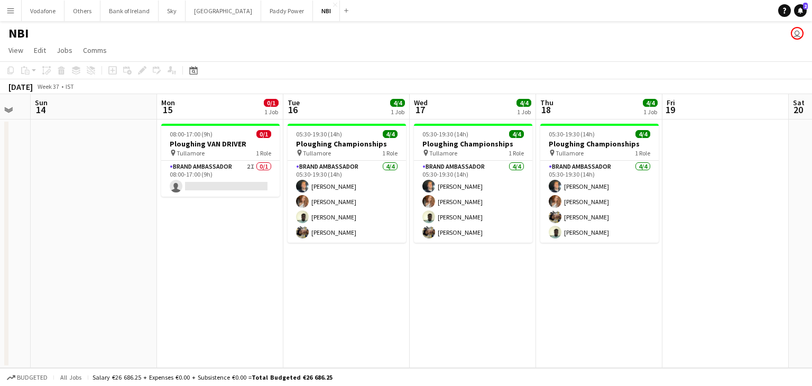
scroll to position [0, 226]
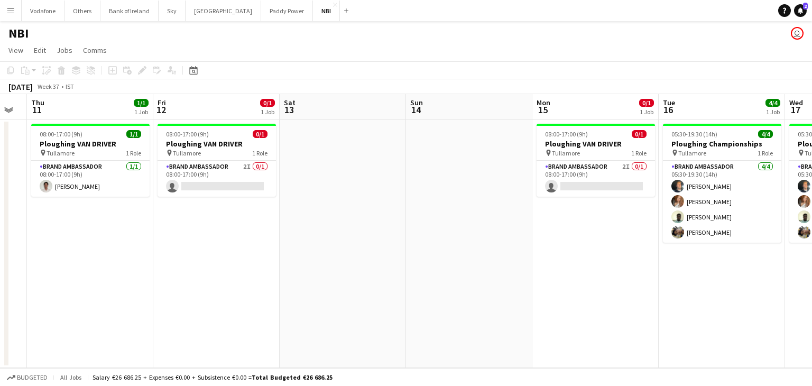
drag, startPoint x: 641, startPoint y: 299, endPoint x: 812, endPoint y: 238, distance: 181.1
click at [812, 238] on app-calendar-viewport "Tue 9 Wed 10 Thu 11 1/1 1 Job Fri 12 0/1 1 Job Sat 13 Sun 14 Mon 15 0/1 1 Job T…" at bounding box center [406, 231] width 812 height 274
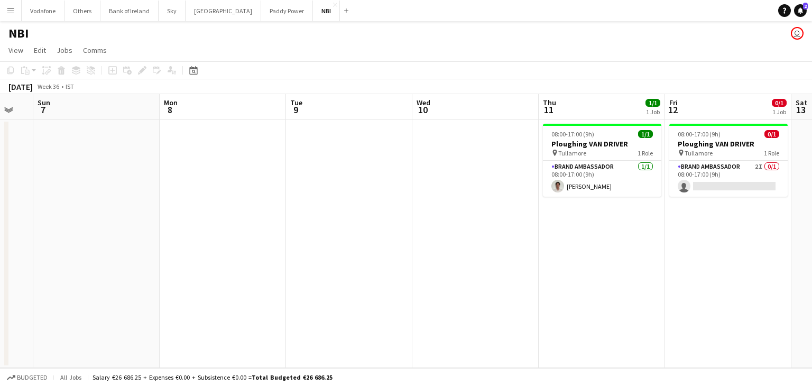
scroll to position [0, 324]
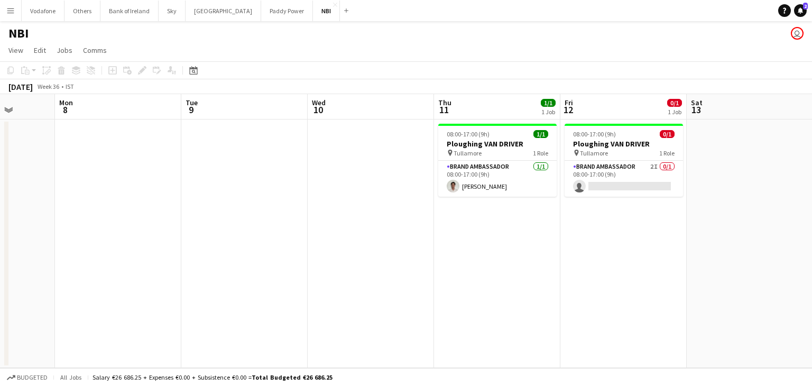
drag, startPoint x: 259, startPoint y: 160, endPoint x: 666, endPoint y: 192, distance: 408.5
click at [666, 192] on app-calendar-viewport "Fri 5 Sat 6 Sun 7 Mon 8 Tue 9 Wed 10 Thu 11 1/1 1 Job Fri 12 0/1 1 Job Sat 13 S…" at bounding box center [406, 231] width 812 height 274
